Goal: Information Seeking & Learning: Learn about a topic

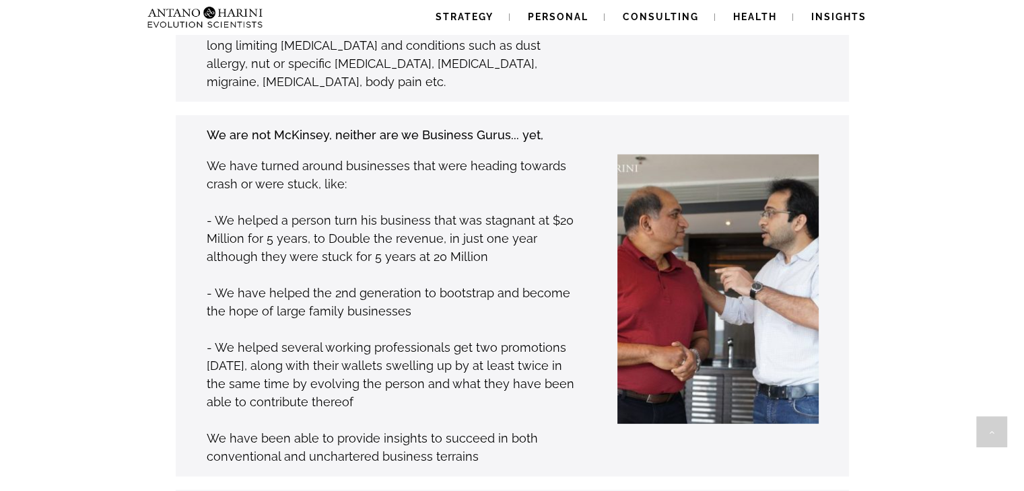
scroll to position [1416, 0]
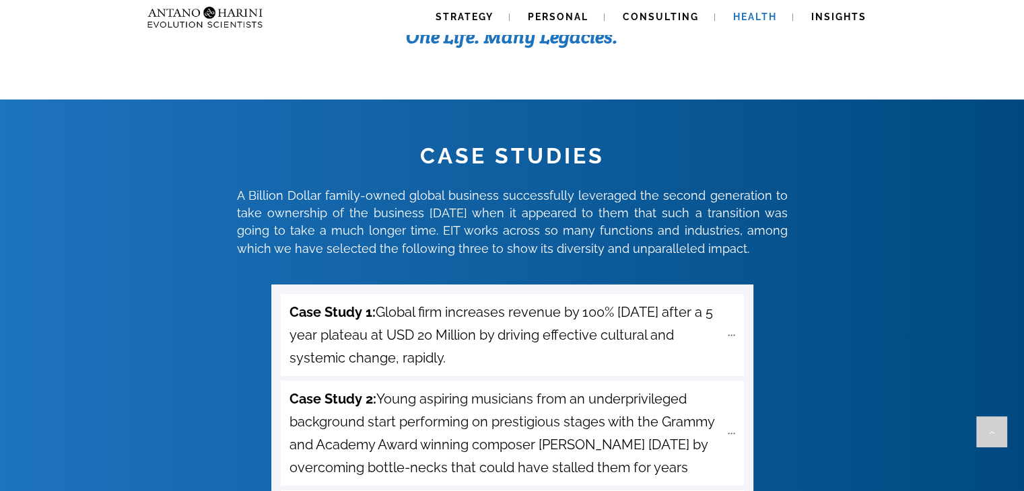
click at [749, 13] on span "Health" at bounding box center [755, 16] width 44 height 11
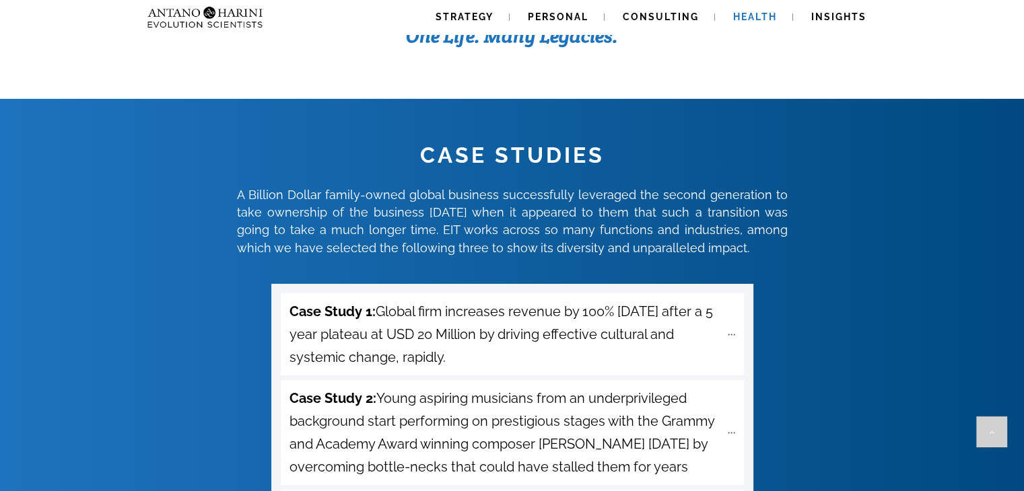
scroll to position [4626, 0]
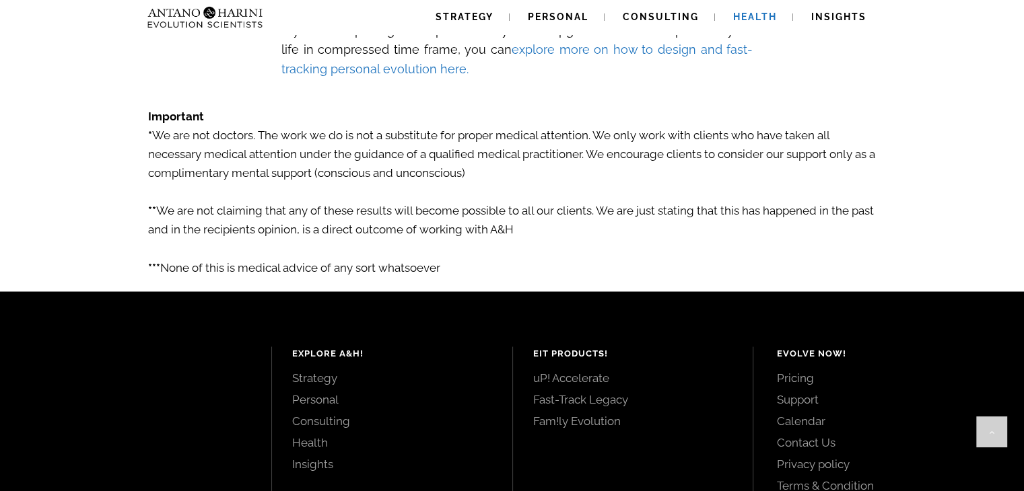
scroll to position [2316, 0]
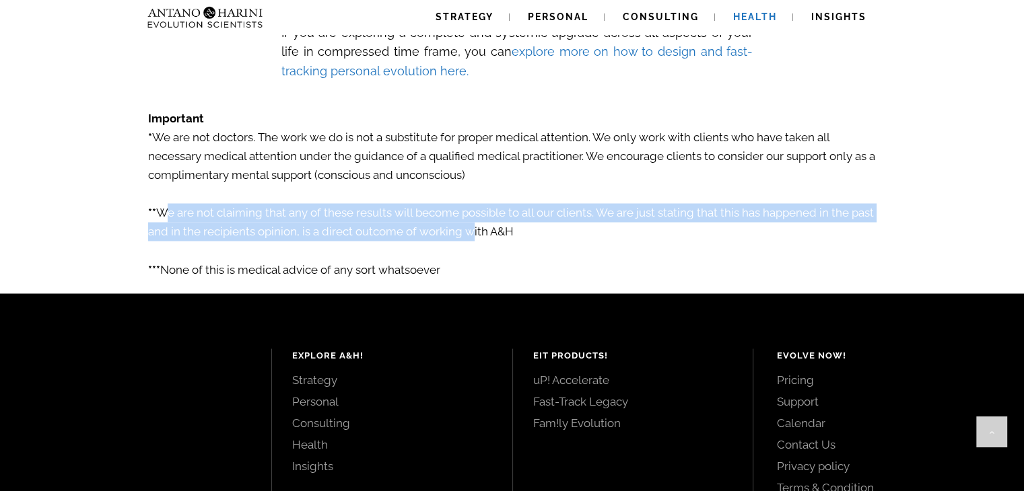
drag, startPoint x: 159, startPoint y: 238, endPoint x: 489, endPoint y: 260, distance: 331.3
type textarea "**********"
click at [489, 241] on p "** We are not claiming that any of these results will become possible to all ou…" at bounding box center [512, 212] width 728 height 57
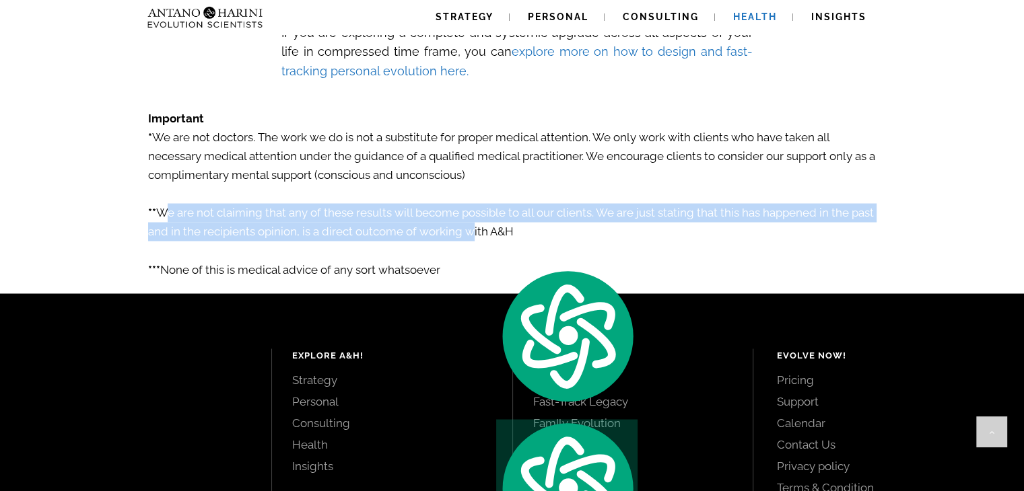
copy p "We are not claiming that any of these results will become possible to all our c…"
click at [240, 21] on img at bounding box center [205, 17] width 127 height 34
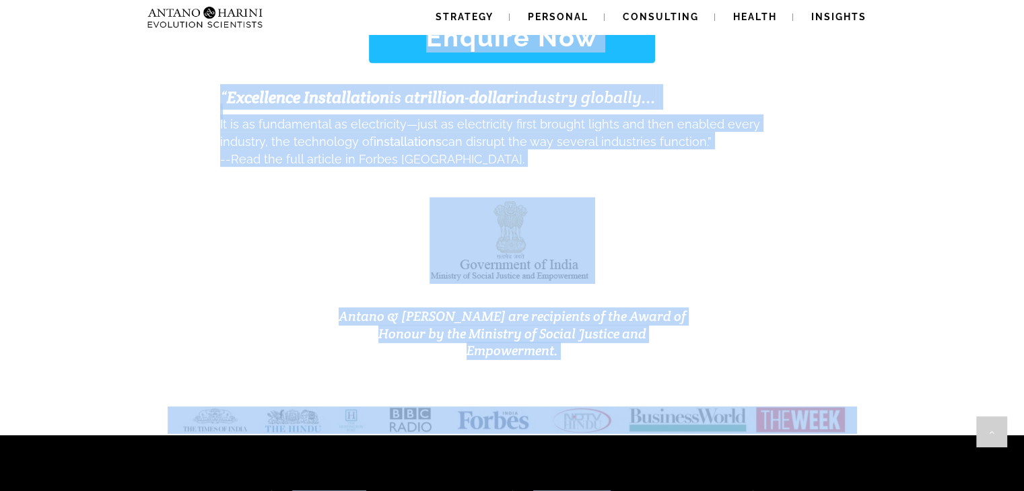
scroll to position [5773, 0]
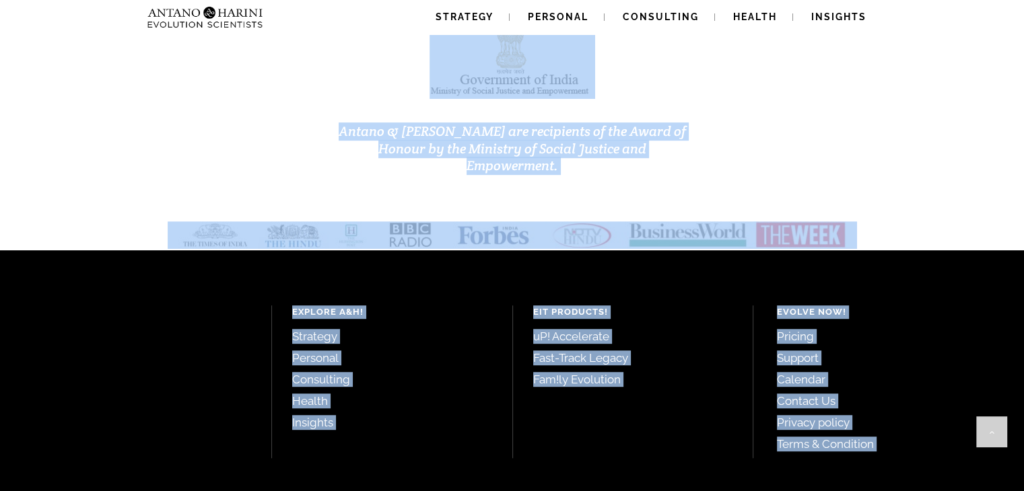
drag, startPoint x: 64, startPoint y: 94, endPoint x: 776, endPoint y: 446, distance: 794.8
type textarea "**********"
click at [467, 372] on div "Explore A&H! Strategy Personal Consulting Health Insights EIT Products! uP! Acc…" at bounding box center [512, 379] width 1024 height 259
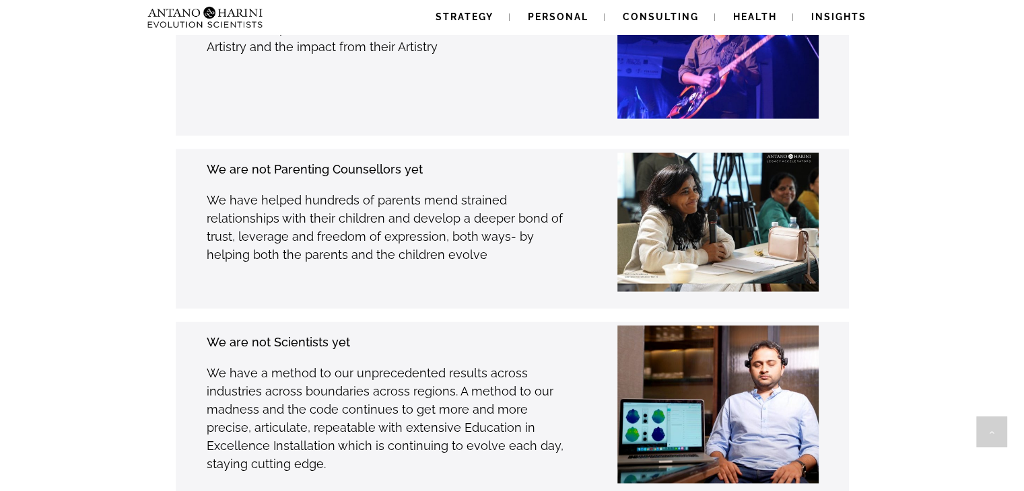
scroll to position [3350, 0]
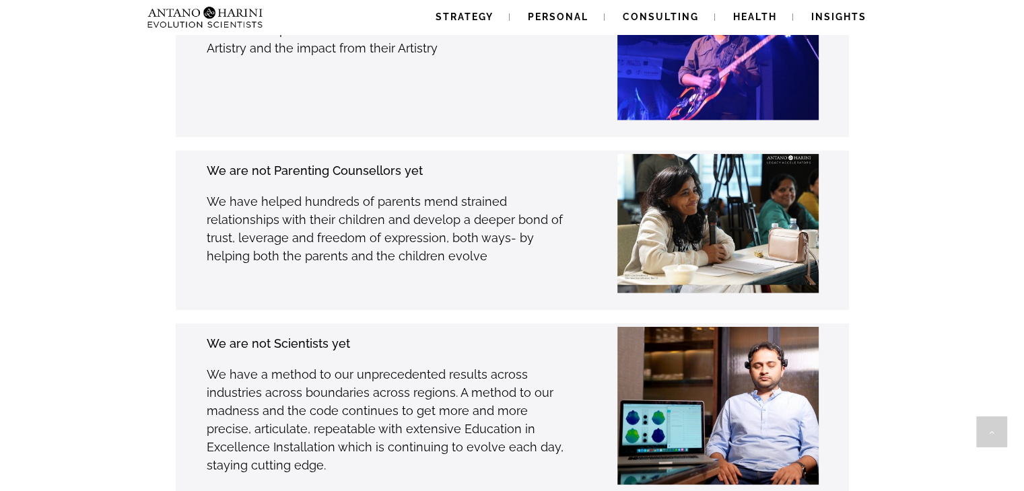
click at [374, 324] on div "We are not Scientists yet We have a method to our unprecedented results across …" at bounding box center [491, 413] width 715 height 178
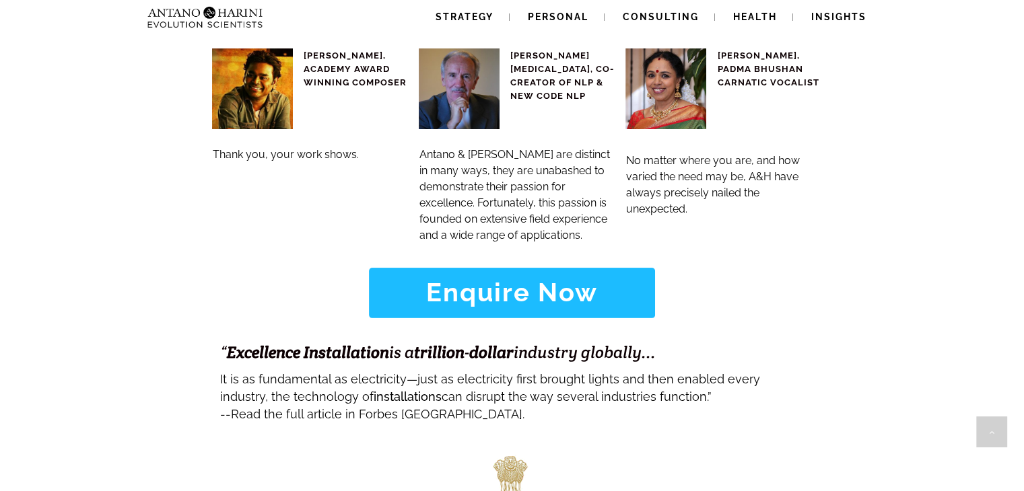
scroll to position [5331, 0]
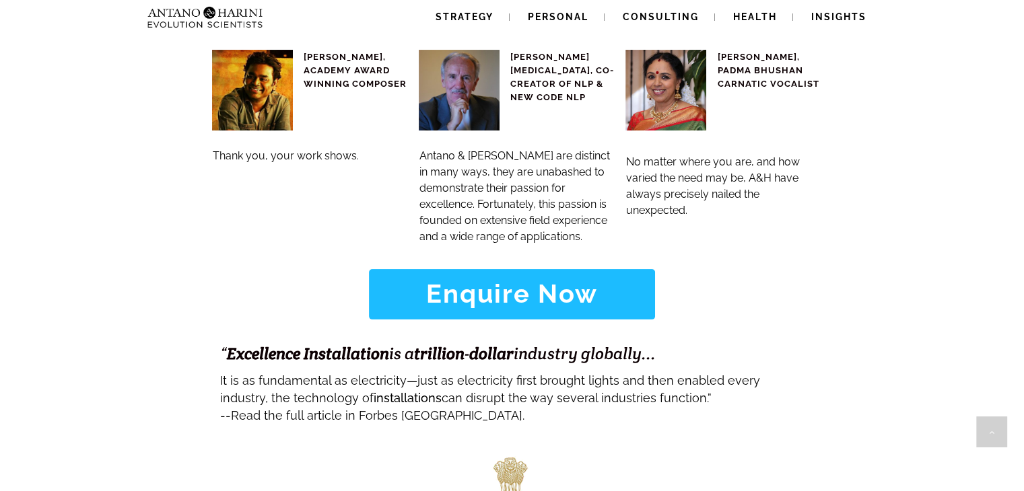
click at [354, 401] on span "Read the full article in Forbes India." at bounding box center [377, 413] width 293 height 24
